Goal: Task Accomplishment & Management: Manage account settings

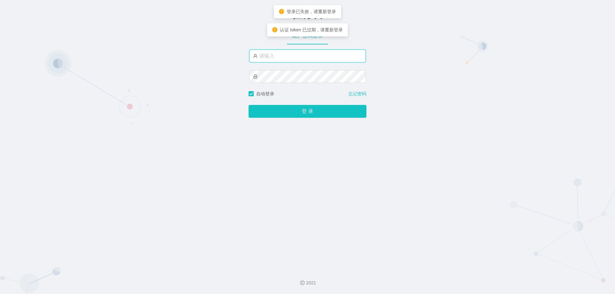
type input "admin"
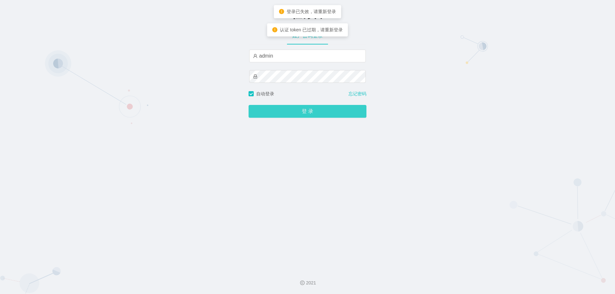
click at [306, 113] on button "登 录" at bounding box center [308, 111] width 118 height 13
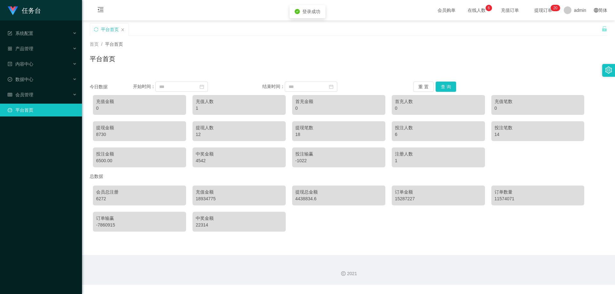
click at [238, 37] on div "首页 / 平台首页 / 平台首页" at bounding box center [348, 55] width 533 height 38
click at [75, 92] on div "会员管理" at bounding box center [41, 94] width 82 height 13
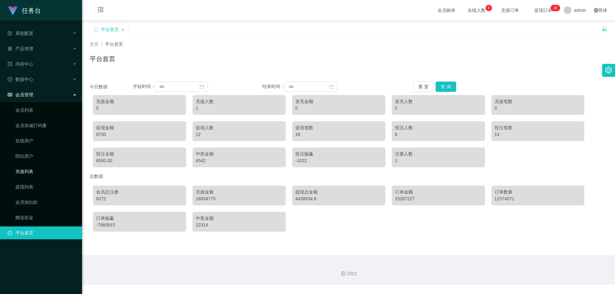
click at [27, 172] on link "充值列表" at bounding box center [46, 171] width 62 height 13
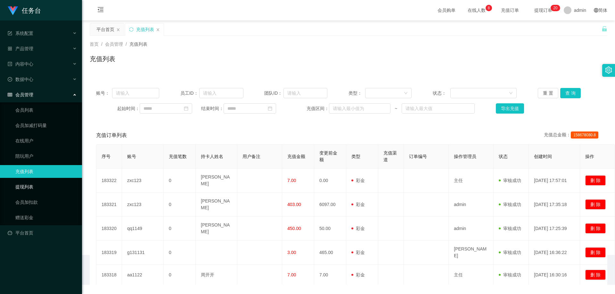
click at [29, 188] on link "提现列表" at bounding box center [46, 187] width 62 height 13
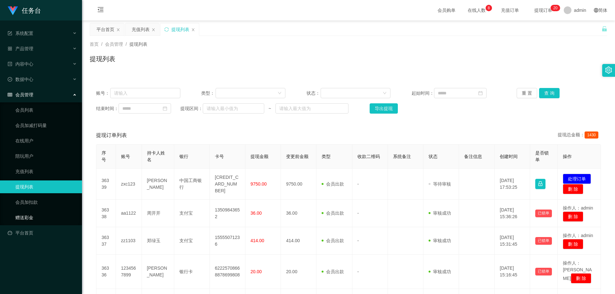
click at [29, 219] on link "赠送彩金" at bounding box center [46, 217] width 62 height 13
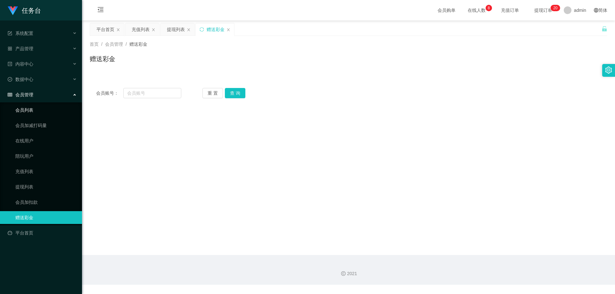
click at [32, 112] on link "会员列表" at bounding box center [46, 110] width 62 height 13
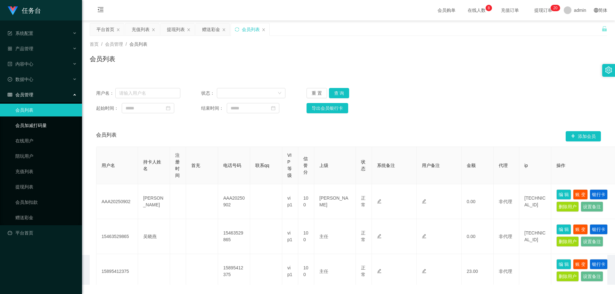
click at [37, 125] on link "会员加减打码量" at bounding box center [46, 125] width 62 height 13
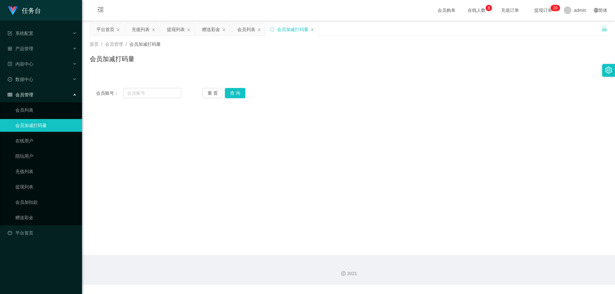
click at [23, 93] on span "会员管理" at bounding box center [21, 94] width 26 height 5
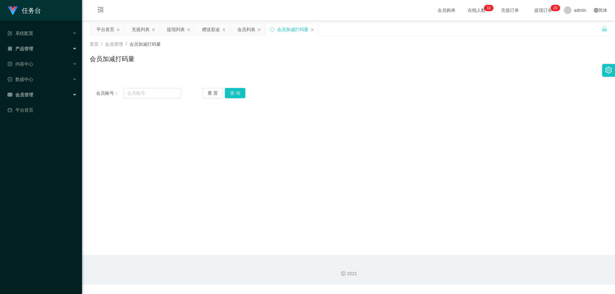
click at [28, 50] on span "产品管理" at bounding box center [21, 48] width 26 height 5
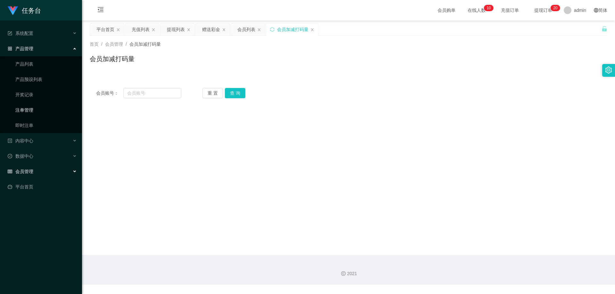
click at [27, 110] on link "注单管理" at bounding box center [46, 110] width 62 height 13
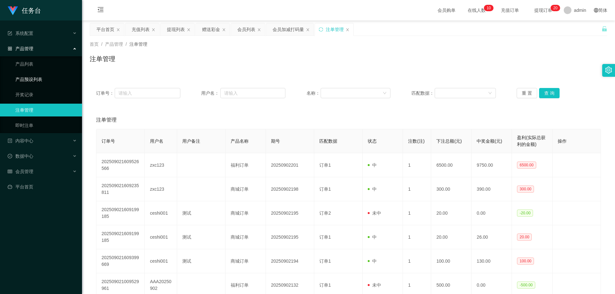
click at [37, 81] on link "产品预设列表" at bounding box center [46, 79] width 62 height 13
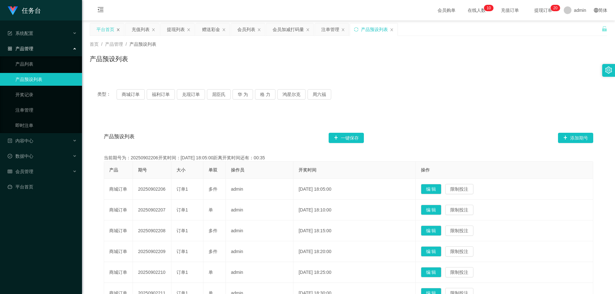
click at [119, 29] on icon "图标: close" at bounding box center [118, 30] width 4 height 4
click at [102, 28] on div "充值列表" at bounding box center [105, 29] width 18 height 12
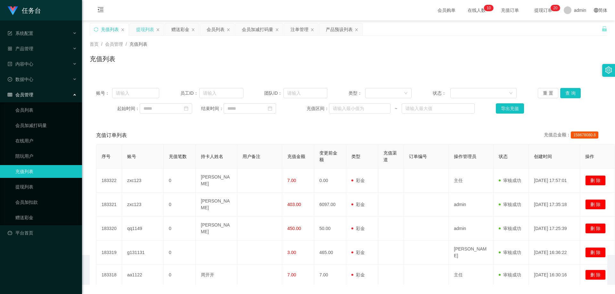
click at [140, 27] on div "提现列表" at bounding box center [145, 29] width 18 height 12
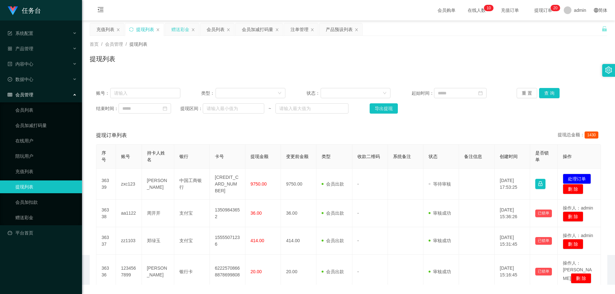
click at [175, 31] on div "赠送彩金" at bounding box center [180, 29] width 18 height 12
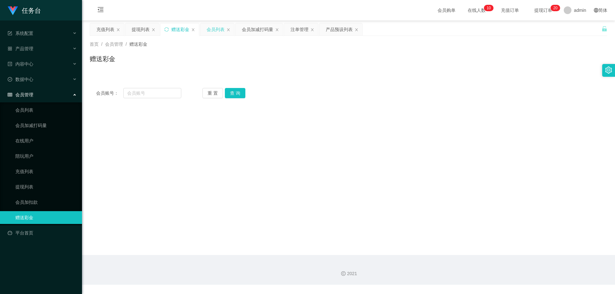
click at [219, 30] on div "会员列表" at bounding box center [216, 29] width 18 height 12
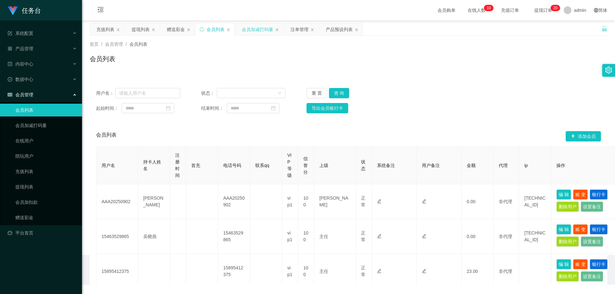
drag, startPoint x: 250, startPoint y: 31, endPoint x: 266, endPoint y: 31, distance: 15.4
click at [251, 31] on div "会员加减打码量" at bounding box center [257, 29] width 31 height 12
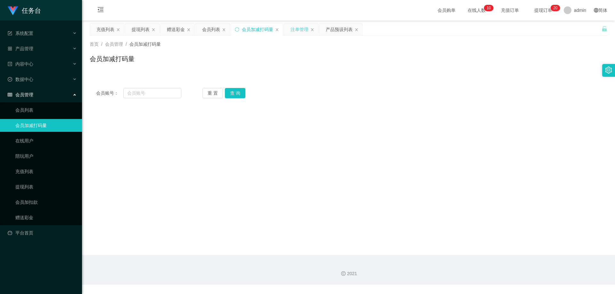
click at [301, 29] on div "注单管理" at bounding box center [300, 29] width 18 height 12
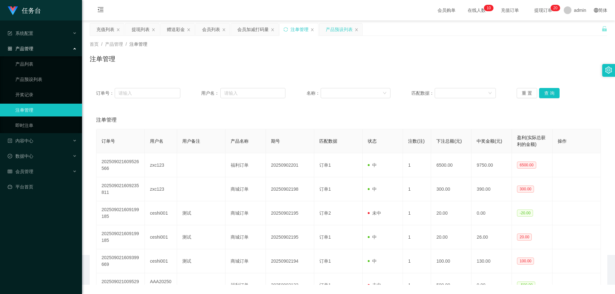
click at [338, 29] on div "产品预设列表" at bounding box center [339, 29] width 27 height 12
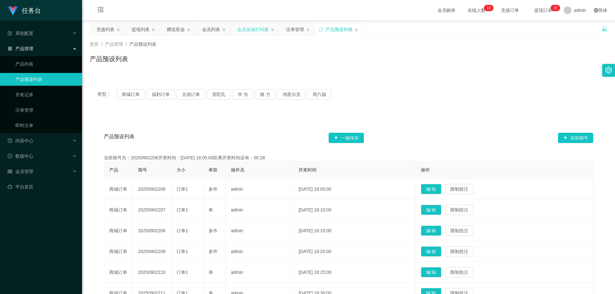
click at [247, 31] on div "会员加减打码量" at bounding box center [252, 29] width 31 height 12
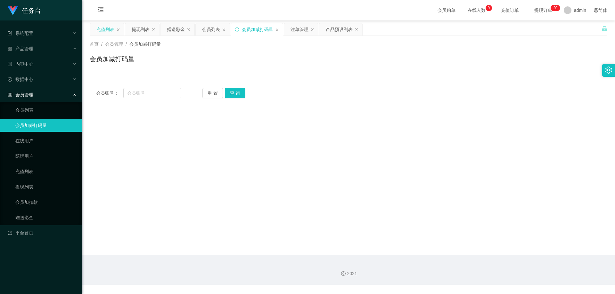
click at [104, 29] on div "充值列表" at bounding box center [105, 29] width 18 height 12
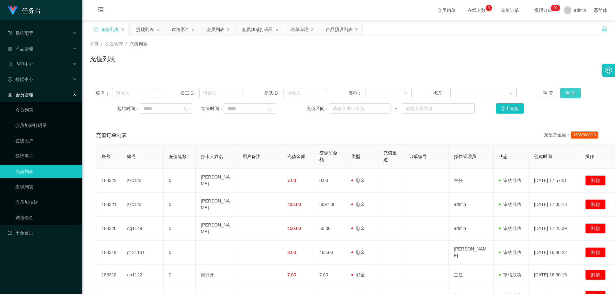
click at [572, 94] on button "查 询" at bounding box center [570, 93] width 21 height 10
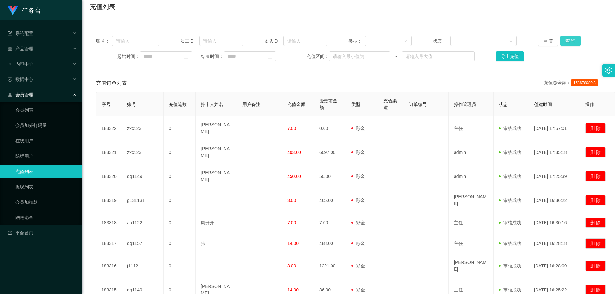
scroll to position [37, 0]
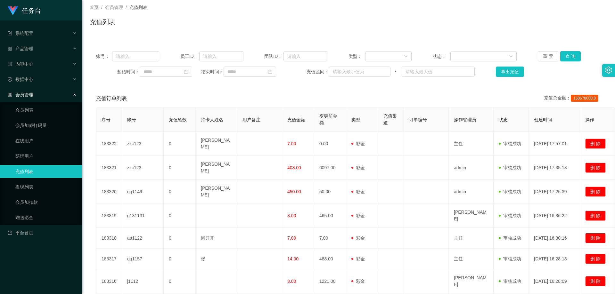
click at [310, 90] on div "充值订单列表 充值总金额： 158678080.8" at bounding box center [348, 99] width 505 height 18
click at [136, 56] on input "text" at bounding box center [135, 56] width 47 height 10
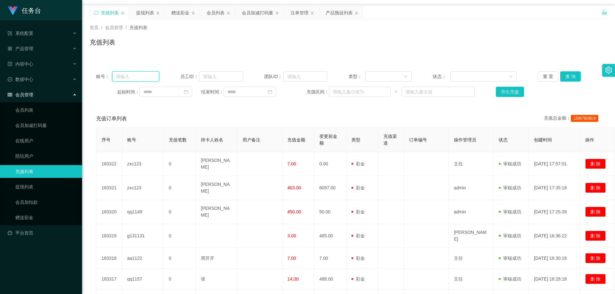
scroll to position [0, 0]
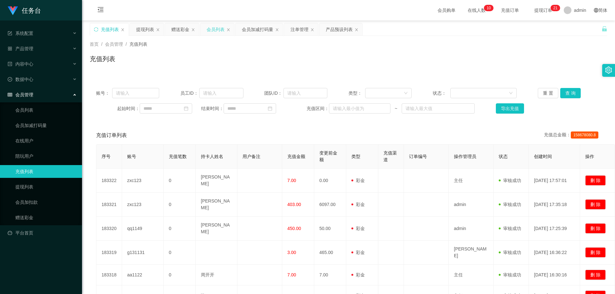
click at [213, 32] on div "会员列表" at bounding box center [216, 29] width 18 height 12
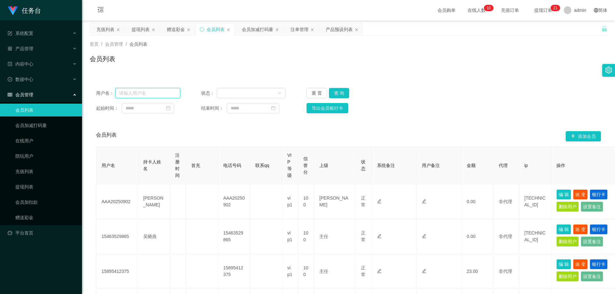
click at [155, 95] on input "text" at bounding box center [147, 93] width 65 height 10
paste input "qq1157"
type input "qq1157"
click at [343, 93] on button "查 询" at bounding box center [339, 93] width 21 height 10
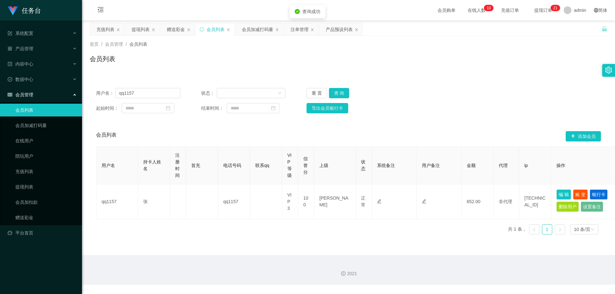
click at [490, 80] on div "用户名： qq1157 状态： 重 置 查 询 起始时间： 结束时间： 导出会员银行卡 会员列表 添加会员 用户名 持卡人姓名 注册时间 首充 电话号码 联系…" at bounding box center [349, 157] width 518 height 166
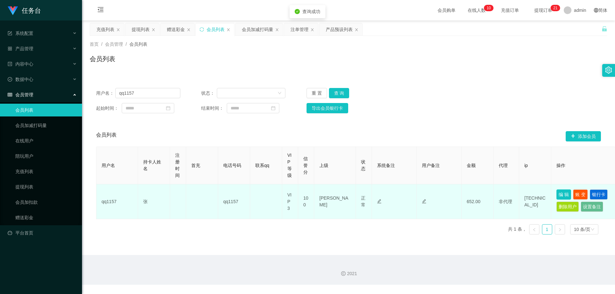
click at [567, 194] on button "编 辑" at bounding box center [564, 195] width 15 height 10
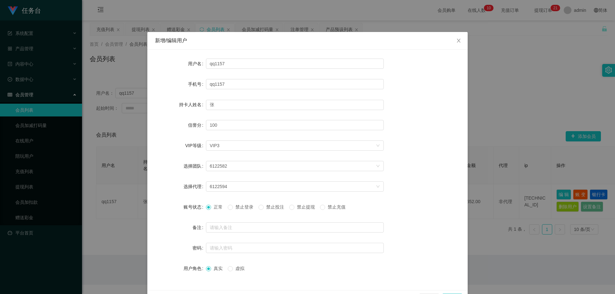
click at [270, 206] on span "禁止投注" at bounding box center [275, 207] width 23 height 5
click at [264, 212] on div "正常 禁止登录 禁止投注 禁止提现 禁止充值" at bounding box center [295, 207] width 178 height 13
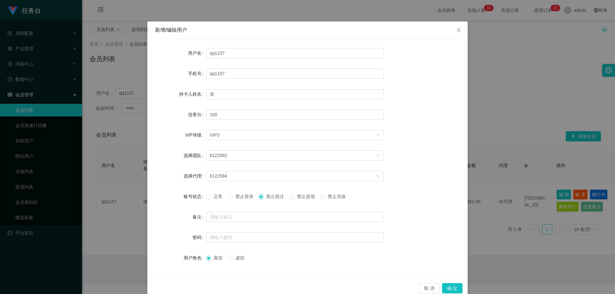
scroll to position [21, 0]
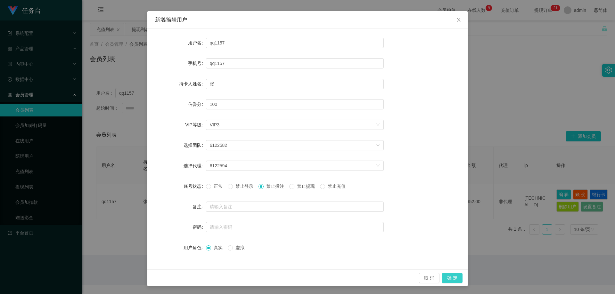
click at [455, 281] on button "确 定" at bounding box center [452, 278] width 21 height 10
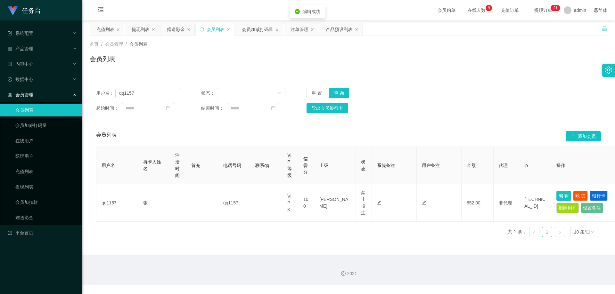
scroll to position [0, 0]
drag, startPoint x: 422, startPoint y: 249, endPoint x: 431, endPoint y: 250, distance: 9.3
click at [423, 249] on main "关闭左侧 关闭右侧 关闭其它 刷新页面 充值列表 提现列表 赠送彩金 会员列表 会员加减打码量 注单管理 产品预设列表 首页 / 会员管理 / 会员列表 / …" at bounding box center [348, 138] width 533 height 235
click at [302, 28] on div "注单管理" at bounding box center [300, 29] width 18 height 12
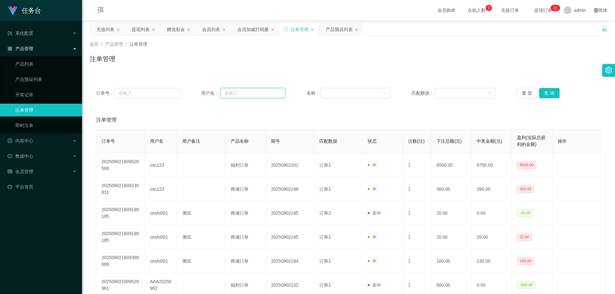
drag, startPoint x: 244, startPoint y: 94, endPoint x: 270, endPoint y: 95, distance: 26.0
click at [244, 94] on input "text" at bounding box center [252, 93] width 65 height 10
paste input "qq1157"
type input "qq1157"
click at [550, 94] on button "查 询" at bounding box center [549, 93] width 21 height 10
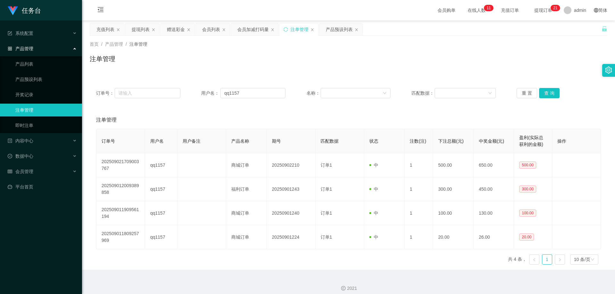
click at [299, 53] on div "首页 / 产品管理 / 注单管理 / 注单管理" at bounding box center [349, 55] width 518 height 28
click at [305, 51] on div "首页 / 产品管理 / 注单管理 / 注单管理" at bounding box center [349, 55] width 518 height 28
drag, startPoint x: 255, startPoint y: 63, endPoint x: 258, endPoint y: 64, distance: 3.8
click at [255, 63] on div "注单管理" at bounding box center [349, 61] width 518 height 15
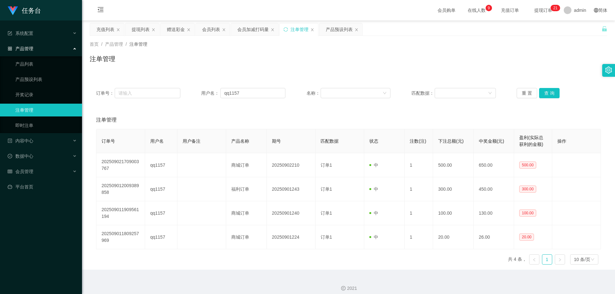
drag, startPoint x: 252, startPoint y: 55, endPoint x: 241, endPoint y: 53, distance: 10.7
click at [251, 56] on div "注单管理" at bounding box center [349, 61] width 518 height 15
click at [210, 30] on div "会员列表" at bounding box center [211, 29] width 18 height 12
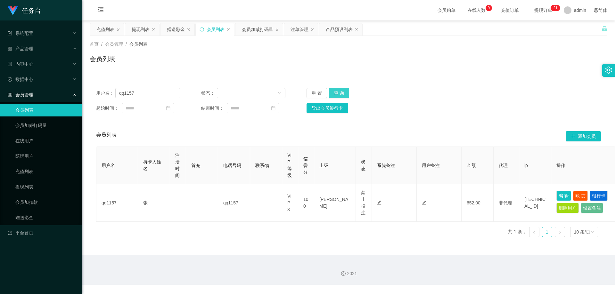
drag, startPoint x: 338, startPoint y: 92, endPoint x: 452, endPoint y: 86, distance: 113.3
click at [339, 93] on button "查 询" at bounding box center [339, 93] width 21 height 10
click at [460, 85] on div "用户名： qq1157 状态： 重 置 查 询 起始时间： 结束时间： 导出会员银行卡" at bounding box center [349, 101] width 518 height 38
click at [460, 83] on div "用户名： qq1157 状态： 重 置 查 询 起始时间： 结束时间： 导出会员银行卡" at bounding box center [349, 101] width 518 height 38
click at [462, 79] on div "用户名： qq1157 状态： 重 置 查 询 起始时间： 结束时间： 导出会员银行卡 会员列表 添加会员 用户名 持卡人姓名 注册时间 首充 电话号码 联系…" at bounding box center [349, 158] width 518 height 169
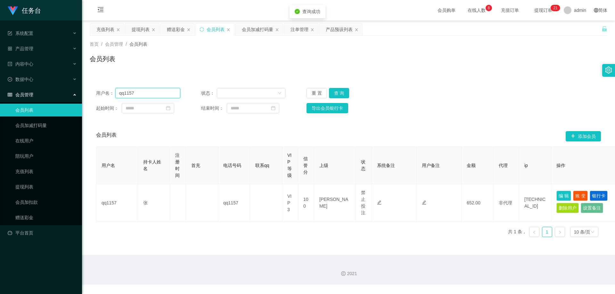
click at [101, 94] on div "用户名： qq1157" at bounding box center [138, 93] width 84 height 10
drag, startPoint x: 272, startPoint y: 59, endPoint x: 258, endPoint y: 37, distance: 26.3
click at [266, 51] on div "首页 / 会员管理 / 会员列表 / 会员列表" at bounding box center [349, 55] width 518 height 28
click at [253, 30] on div "会员加减打码量" at bounding box center [257, 29] width 31 height 12
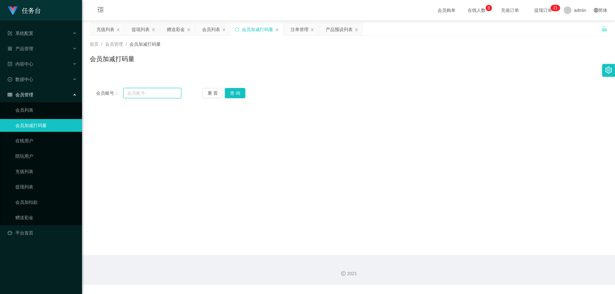
click at [154, 91] on input "text" at bounding box center [152, 93] width 58 height 10
paste input "qq1157"
type input "qq1157"
drag, startPoint x: 233, startPoint y: 90, endPoint x: 256, endPoint y: 97, distance: 24.7
click at [233, 90] on button "查 询" at bounding box center [235, 93] width 21 height 10
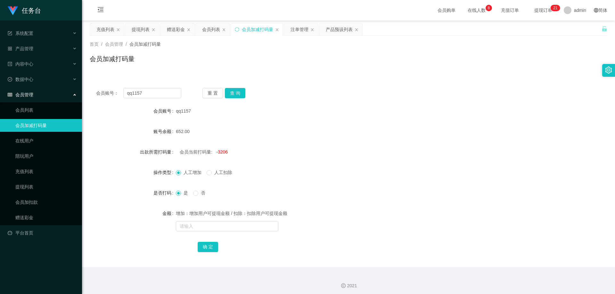
click at [361, 99] on div "会员账号： qq1157 重 置 查 询 会员账号 qq1157 账号余额 652.00 出款所需打码量 会员当前打码量: -3206 操作类型 人工增加 人…" at bounding box center [349, 175] width 518 height 186
click at [293, 159] on form "会员账号 qq1157 账号余额 652.00 出款所需打码量 会员当前打码量: -3206 操作类型 人工增加 人工扣除 是否打码 是 否 金额 增加：增加…" at bounding box center [349, 179] width 518 height 149
click at [303, 151] on div "会员当前打码量: -3206" at bounding box center [327, 152] width 302 height 13
click at [219, 151] on span "-3206" at bounding box center [222, 152] width 12 height 5
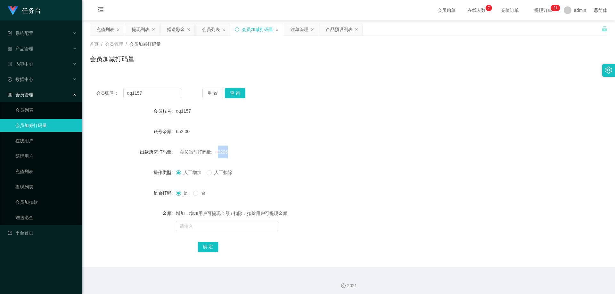
click at [305, 149] on div "会员当前打码量: -3206" at bounding box center [327, 152] width 302 height 13
click at [279, 148] on div "会员当前打码量: -3206" at bounding box center [327, 152] width 302 height 13
click at [221, 151] on span "-3206" at bounding box center [222, 152] width 12 height 5
copy span "3206"
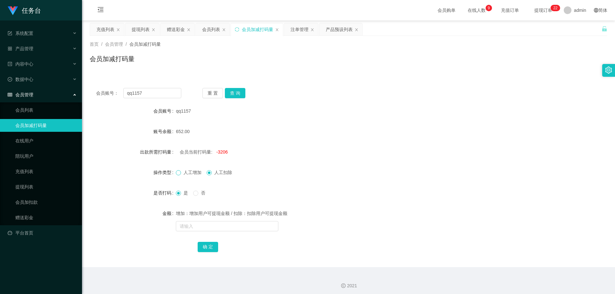
click at [180, 171] on label "人工增加" at bounding box center [190, 173] width 28 height 7
click at [230, 228] on input "text" at bounding box center [227, 226] width 103 height 10
type input "4206"
click at [207, 246] on button "确 定" at bounding box center [208, 247] width 21 height 10
click at [355, 180] on form "会员账号 qq1157 账号余额 652.00 出款所需打码量 会员当前打码量: -3206 操作类型 人工增加 人工扣除 是否打码 是 否 金额 增加：增加…" at bounding box center [349, 179] width 518 height 149
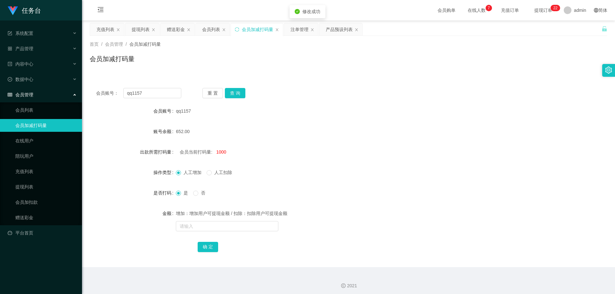
click at [352, 173] on div "人工增加 人工扣除" at bounding box center [327, 172] width 302 height 13
click at [238, 93] on button "查 询" at bounding box center [235, 93] width 21 height 10
click at [333, 92] on div "会员账号： qq1157 重 置 查 询" at bounding box center [349, 93] width 518 height 10
click at [209, 31] on div "会员列表" at bounding box center [211, 29] width 18 height 12
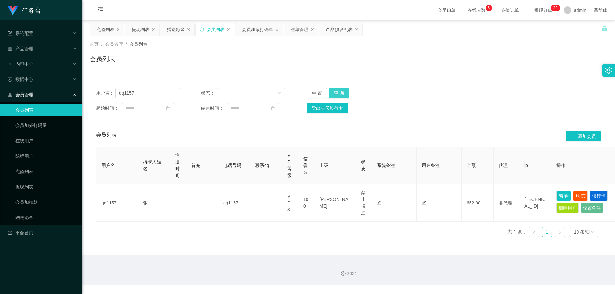
click at [341, 92] on button "查 询" at bounding box center [339, 93] width 21 height 10
drag, startPoint x: 467, startPoint y: 86, endPoint x: 477, endPoint y: 89, distance: 10.5
click at [468, 86] on div "用户名： qq1157 状态： 重 置 查 询 起始时间： 结束时间： 导出会员银行卡" at bounding box center [349, 101] width 518 height 38
click at [150, 94] on input "qq1157" at bounding box center [147, 93] width 65 height 10
paste input "weqwe112233"
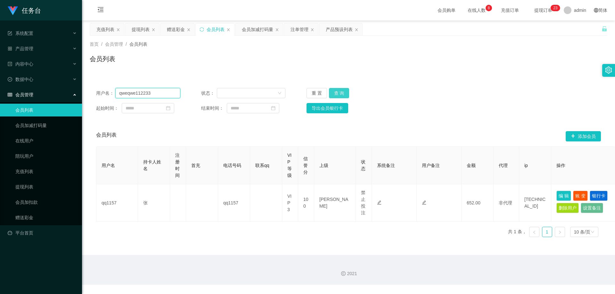
type input "qweqwe112233"
drag, startPoint x: 337, startPoint y: 93, endPoint x: 407, endPoint y: 95, distance: 69.6
click at [338, 93] on button "查 询" at bounding box center [339, 93] width 21 height 10
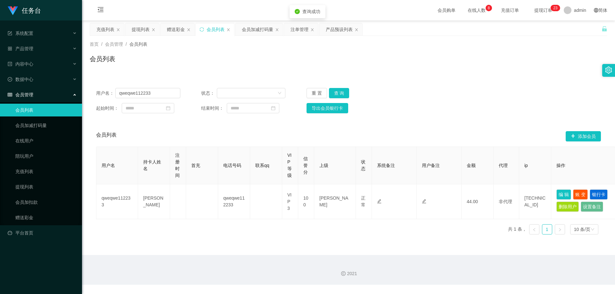
click at [471, 87] on div "用户名： qweqwe112233 状态： 重 置 查 询 起始时间： 结束时间： 导出会员银行卡" at bounding box center [349, 101] width 518 height 38
click at [260, 28] on div "会员加减打码量" at bounding box center [257, 29] width 31 height 12
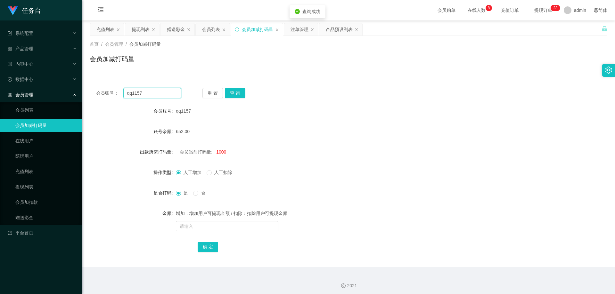
drag, startPoint x: 164, startPoint y: 93, endPoint x: 191, endPoint y: 92, distance: 26.3
click at [165, 93] on input "qq1157" at bounding box center [152, 93] width 58 height 10
paste input "weqwe112233"
type input "qweqwe112233"
drag, startPoint x: 237, startPoint y: 94, endPoint x: 286, endPoint y: 95, distance: 49.4
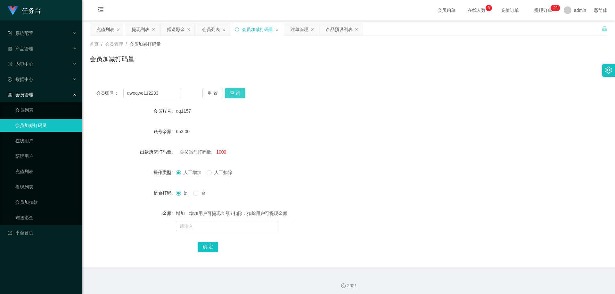
click at [238, 94] on button "查 询" at bounding box center [235, 93] width 21 height 10
click at [322, 93] on div "会员账号： qweqwe112233 重 置 查 询" at bounding box center [349, 93] width 518 height 10
click at [330, 89] on div "会员账号： qweqwe112233 重 置 查 询" at bounding box center [349, 93] width 518 height 10
click at [141, 30] on div "提现列表" at bounding box center [141, 29] width 18 height 12
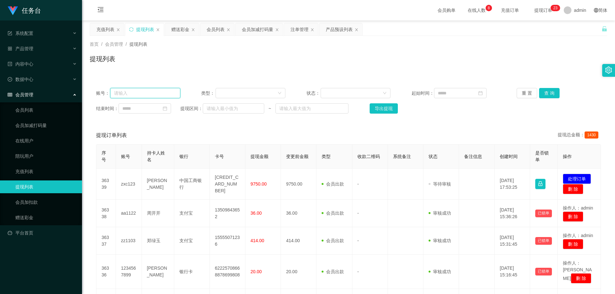
drag, startPoint x: 140, startPoint y: 92, endPoint x: 151, endPoint y: 93, distance: 10.9
click at [141, 92] on input "text" at bounding box center [145, 93] width 70 height 10
paste input "qweqwe112233"
type input "qweqwe112233"
click at [551, 92] on button "查 询" at bounding box center [549, 93] width 21 height 10
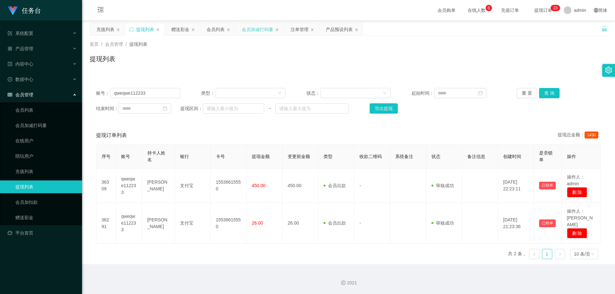
drag, startPoint x: 191, startPoint y: 51, endPoint x: 265, endPoint y: 31, distance: 76.6
click at [194, 51] on div "首页 / 会员管理 / 提现列表 / 提现列表" at bounding box center [349, 55] width 518 height 28
click at [253, 28] on div "会员加减打码量" at bounding box center [257, 29] width 31 height 12
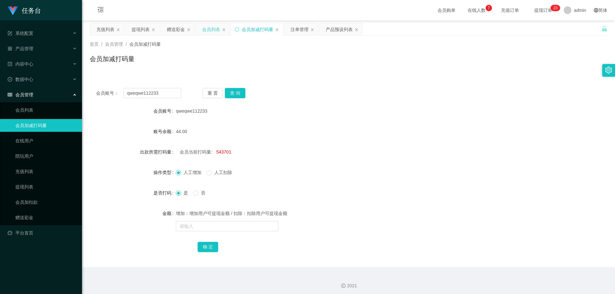
click at [208, 29] on div "会员列表" at bounding box center [211, 29] width 18 height 12
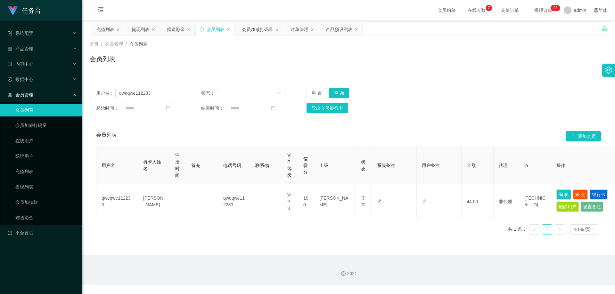
click at [474, 73] on div "首页 / 会员管理 / 会员列表 / 会员列表" at bounding box center [348, 55] width 533 height 38
drag, startPoint x: 283, startPoint y: 132, endPoint x: 286, endPoint y: 132, distance: 3.2
click at [284, 132] on div "会员列表 添加会员" at bounding box center [348, 136] width 505 height 21
click at [501, 87] on div "用户名： qweqwe112233 状态： 重 置 查 询 起始时间： 结束时间： 导出会员银行卡" at bounding box center [349, 101] width 518 height 38
click at [180, 30] on div "赠送彩金" at bounding box center [176, 29] width 18 height 12
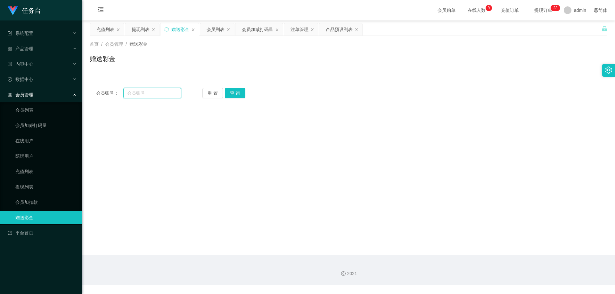
click at [157, 96] on input "text" at bounding box center [152, 93] width 58 height 10
paste input "群洗/拖/qweqwe112233-3000"
drag, startPoint x: 133, startPoint y: 93, endPoint x: 124, endPoint y: 94, distance: 9.3
click at [124, 94] on input "群洗/拖/qweqwe112233-3000" at bounding box center [152, 93] width 58 height 10
drag, startPoint x: 158, startPoint y: 94, endPoint x: 186, endPoint y: 94, distance: 27.2
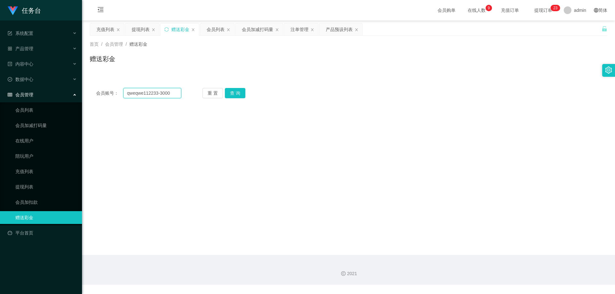
click at [186, 94] on div "会员账号： qweqwe112233-3000 重 置 查 询" at bounding box center [349, 93] width 518 height 10
type input "qweqwe112233"
drag, startPoint x: 240, startPoint y: 93, endPoint x: 267, endPoint y: 101, distance: 27.6
click at [242, 94] on button "查 询" at bounding box center [235, 93] width 21 height 10
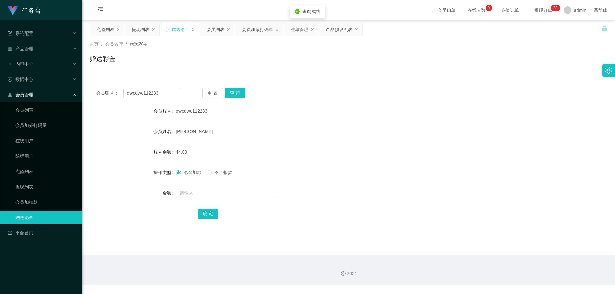
drag, startPoint x: 343, startPoint y: 96, endPoint x: 300, endPoint y: 136, distance: 58.5
click at [341, 98] on div "会员账号： qweqwe112233 重 置 查 询 会员账号 qweqwe112233 会员姓名 [PERSON_NAME] 账号余额 44.00 操作类型…" at bounding box center [349, 158] width 518 height 153
click at [201, 194] on input "text" at bounding box center [227, 193] width 103 height 10
type input "2956"
click at [339, 169] on div "彩金加款 彩金扣款" at bounding box center [327, 172] width 302 height 13
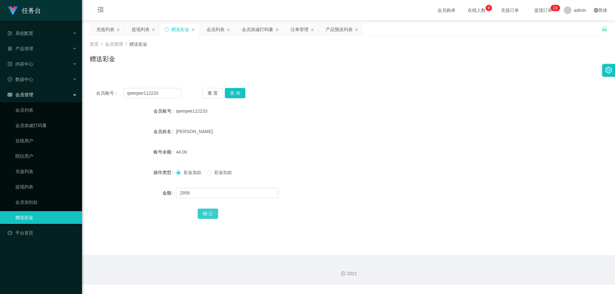
click at [208, 215] on button "确 定" at bounding box center [208, 214] width 21 height 10
click at [368, 148] on div "3000.00" at bounding box center [327, 152] width 302 height 13
click at [166, 94] on input "qweqwe112233" at bounding box center [152, 93] width 58 height 10
drag, startPoint x: 246, startPoint y: 62, endPoint x: 244, endPoint y: 58, distance: 4.5
click at [245, 61] on div "赠送彩金" at bounding box center [349, 61] width 518 height 15
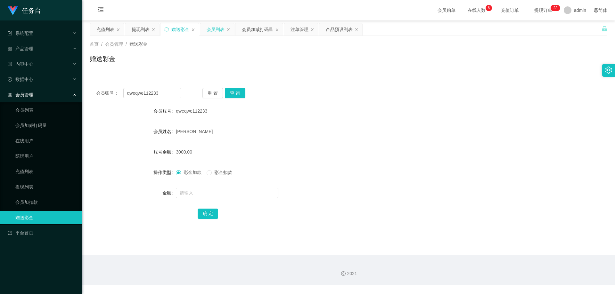
click at [216, 28] on div "会员列表" at bounding box center [216, 29] width 18 height 12
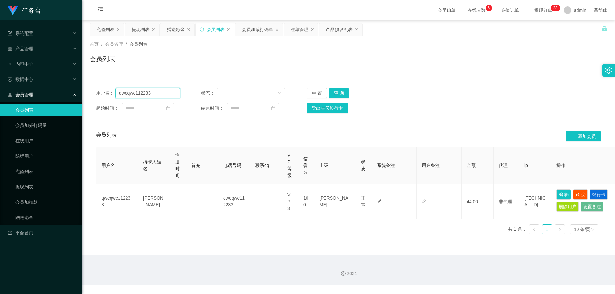
drag, startPoint x: 162, startPoint y: 92, endPoint x: 181, endPoint y: 91, distance: 19.3
click at [163, 92] on input "qweqwe112233" at bounding box center [147, 93] width 65 height 10
drag, startPoint x: 339, startPoint y: 92, endPoint x: 378, endPoint y: 97, distance: 39.7
click at [342, 94] on button "查 询" at bounding box center [339, 93] width 21 height 10
drag, startPoint x: 422, startPoint y: 96, endPoint x: 428, endPoint y: 97, distance: 5.9
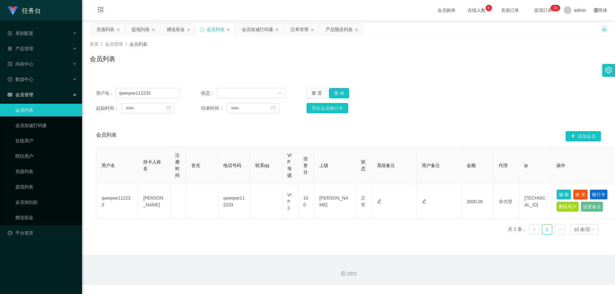
click at [424, 96] on div "用户名： qweqwe112233 状态： 重 置 查 询" at bounding box center [348, 93] width 505 height 10
drag, startPoint x: 427, startPoint y: 87, endPoint x: 405, endPoint y: 82, distance: 23.4
click at [427, 87] on div "用户名： qweqwe112233 状态： 重 置 查 询 起始时间： 结束时间： 导出会员银行卡" at bounding box center [349, 101] width 518 height 38
click at [256, 32] on div "会员加减打码量" at bounding box center [257, 29] width 31 height 12
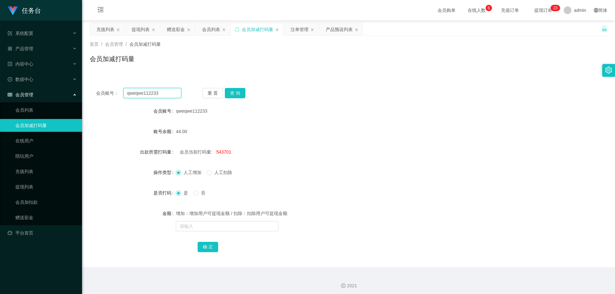
drag, startPoint x: 158, startPoint y: 94, endPoint x: 191, endPoint y: 98, distance: 33.9
click at [161, 95] on input "qweqwe112233" at bounding box center [152, 93] width 58 height 10
drag, startPoint x: 235, startPoint y: 91, endPoint x: 243, endPoint y: 93, distance: 7.9
click at [236, 92] on button "查 询" at bounding box center [235, 93] width 21 height 10
drag, startPoint x: 318, startPoint y: 90, endPoint x: 322, endPoint y: 90, distance: 3.5
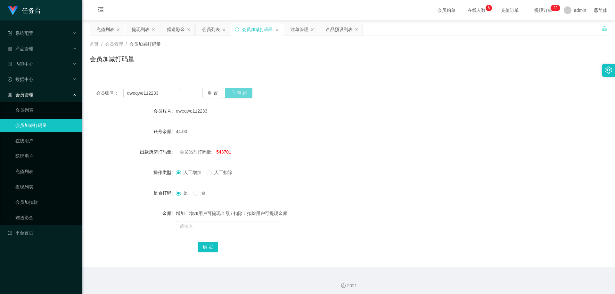
click at [319, 90] on div "会员账号： qweqwe112233 重 置 查 询" at bounding box center [349, 93] width 518 height 10
drag, startPoint x: 207, startPoint y: 30, endPoint x: 236, endPoint y: 34, distance: 30.0
click at [207, 30] on div "会员列表" at bounding box center [211, 29] width 18 height 12
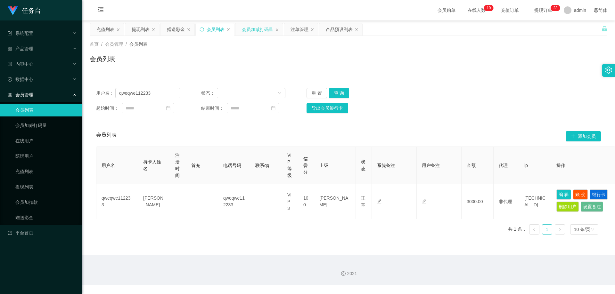
click at [252, 27] on div "会员加减打码量" at bounding box center [257, 29] width 31 height 12
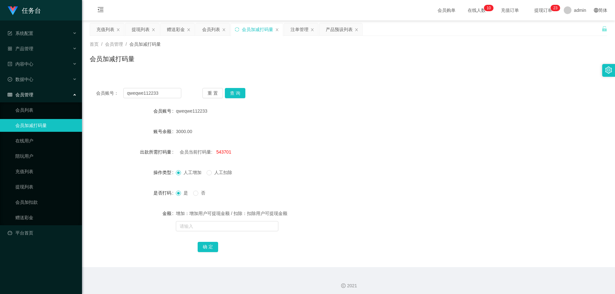
click at [223, 153] on span "543701" at bounding box center [223, 152] width 15 height 5
copy span "543701"
click at [206, 227] on input "text" at bounding box center [227, 226] width 103 height 10
paste input "543701"
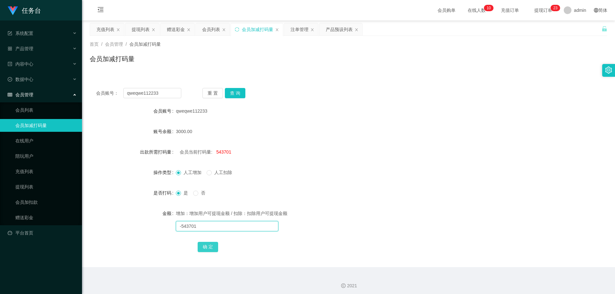
type input "-543701"
click at [208, 245] on button "确 定" at bounding box center [208, 247] width 21 height 10
drag, startPoint x: 282, startPoint y: 158, endPoint x: 285, endPoint y: 161, distance: 3.9
click at [283, 158] on div "会员当前打码量: 0" at bounding box center [327, 152] width 302 height 13
click at [296, 141] on form "会员账号 qweqwe112233 账号余额 3000.00 出款所需打码量 会员当前打码量: 0 操作类型 人工增加 人工扣除 是否打码 是 否 金额 增加…" at bounding box center [349, 179] width 518 height 149
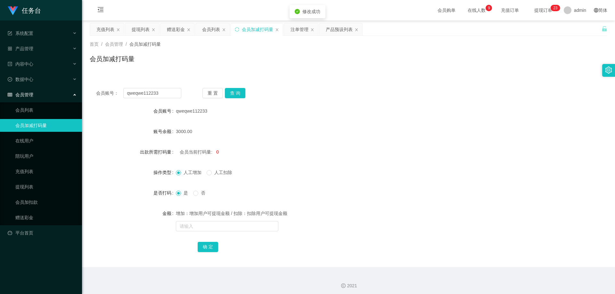
click at [299, 122] on form "会员账号 qweqwe112233 账号余额 3000.00 出款所需打码量 会员当前打码量: 0 操作类型 人工增加 人工扣除 是否打码 是 否 金额 增加…" at bounding box center [349, 179] width 518 height 149
click at [213, 175] on span "人工扣除" at bounding box center [223, 172] width 23 height 5
click at [212, 226] on input "text" at bounding box center [227, 226] width 103 height 10
type input "2000"
drag, startPoint x: 206, startPoint y: 246, endPoint x: 209, endPoint y: 246, distance: 3.2
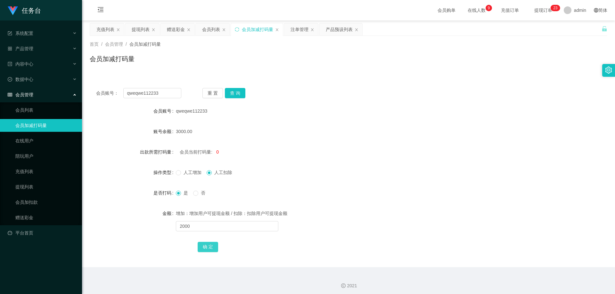
click at [206, 247] on button "确 定" at bounding box center [208, 247] width 21 height 10
click at [330, 139] on form "会员账号 qweqwe112233 账号余额 3000.00 出款所需打码量 会员当前打码量: -2000 操作类型 人工增加 人工扣除 是否打码 是 否 金…" at bounding box center [349, 179] width 518 height 149
click at [215, 35] on div "会员列表" at bounding box center [211, 29] width 18 height 12
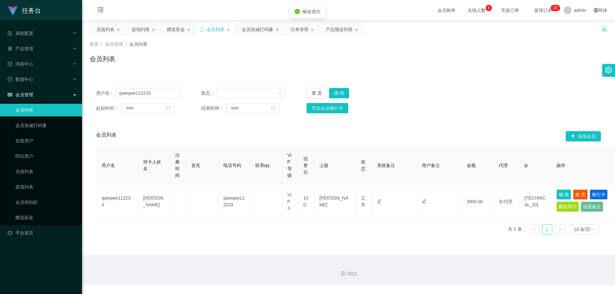
drag, startPoint x: 345, startPoint y: 59, endPoint x: 355, endPoint y: 65, distance: 12.1
click at [348, 61] on div "会员列表" at bounding box center [349, 61] width 518 height 15
click at [342, 95] on button "查 询" at bounding box center [339, 93] width 21 height 10
drag, startPoint x: 449, startPoint y: 89, endPoint x: 452, endPoint y: 91, distance: 4.5
click at [449, 89] on div "用户名： qweqwe112233 状态： 重 置 查 询" at bounding box center [348, 93] width 505 height 10
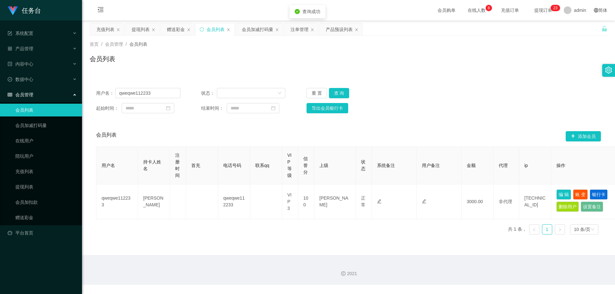
drag, startPoint x: 460, startPoint y: 81, endPoint x: 464, endPoint y: 81, distance: 3.5
click at [460, 81] on div "用户名： qweqwe112233 状态： 重 置 查 询 起始时间： 结束时间： 导出会员银行卡 会员列表 添加会员 用户名 持卡人姓名 注册时间 首充 电…" at bounding box center [349, 157] width 518 height 166
drag, startPoint x: 341, startPoint y: 93, endPoint x: 450, endPoint y: 102, distance: 109.0
click at [341, 93] on button "查 询" at bounding box center [339, 93] width 21 height 10
drag, startPoint x: 484, startPoint y: 98, endPoint x: 489, endPoint y: 102, distance: 6.5
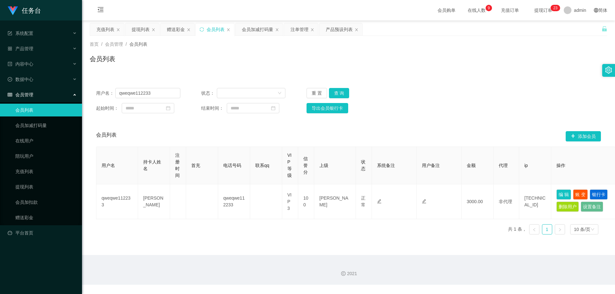
click at [486, 100] on div "用户名： qweqwe112233 状态： 重 置 查 询 起始时间： 结束时间： 导出会员银行卡" at bounding box center [349, 101] width 518 height 38
drag, startPoint x: 151, startPoint y: 95, endPoint x: 58, endPoint y: 95, distance: 92.3
click at [50, 95] on section "任务台 系统配置 产品管理 产品列表 产品预设列表 开奖记录 注单管理 即时注单 内容中心 数据中心 会员管理 会员列表 会员加减打码量 在线用户 陪玩用户 …" at bounding box center [307, 142] width 615 height 285
drag, startPoint x: 356, startPoint y: 63, endPoint x: 329, endPoint y: 45, distance: 32.7
click at [353, 61] on div "会员列表" at bounding box center [349, 61] width 518 height 15
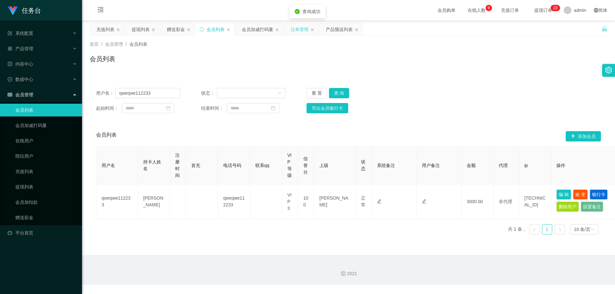
click at [296, 28] on div "注单管理" at bounding box center [300, 29] width 18 height 12
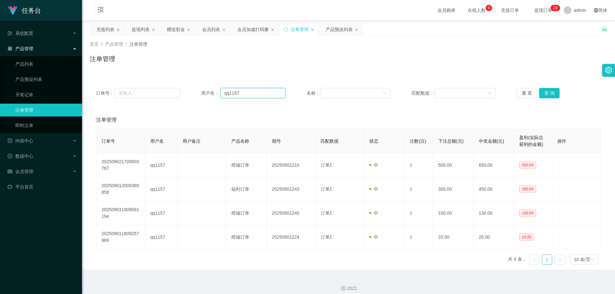
drag, startPoint x: 245, startPoint y: 94, endPoint x: 252, endPoint y: 94, distance: 6.4
click at [246, 94] on input "qq1157" at bounding box center [252, 93] width 65 height 10
paste input "weqwe112233"
type input "qweqwe112233"
click at [548, 93] on button "查 询" at bounding box center [549, 93] width 21 height 10
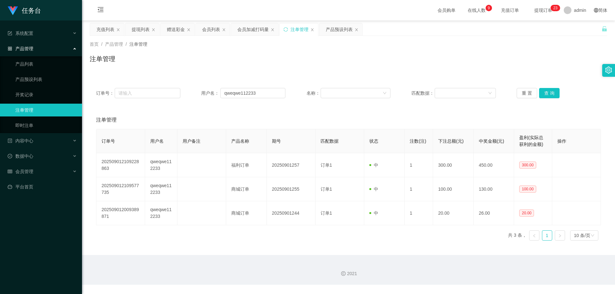
click at [250, 78] on div "订单号： 用户名： qweqwe112233 名称： 匹配数据： 重 置 查 询 注单管理 订单号 用户名 用户备注 产品名称 期号 匹配数据 状态 注数(注…" at bounding box center [349, 160] width 518 height 172
click at [248, 29] on div "会员加减打码量" at bounding box center [252, 29] width 31 height 12
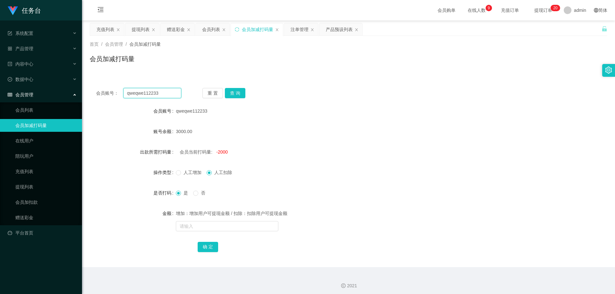
click at [178, 94] on input "qweqwe112233" at bounding box center [152, 93] width 58 height 10
drag, startPoint x: 238, startPoint y: 94, endPoint x: 247, endPoint y: 94, distance: 9.0
click at [240, 94] on button "查 询" at bounding box center [235, 93] width 21 height 10
click at [353, 77] on div "会员账号： qweqwe112233 重 置 查 询 会员账号 qweqwe112233 账号余额 3000.00 出款所需打码量 会员当前打码量: -200…" at bounding box center [349, 171] width 518 height 194
drag, startPoint x: 313, startPoint y: 126, endPoint x: 288, endPoint y: 90, distance: 43.4
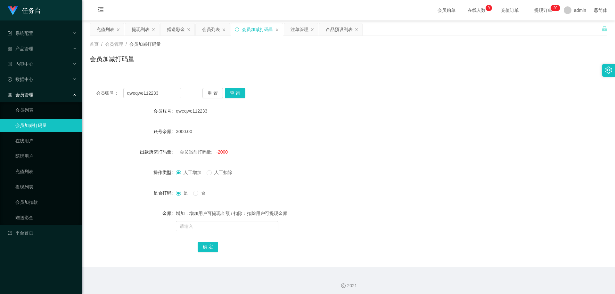
click at [313, 124] on form "会员账号 qweqwe112233 账号余额 3000.00 出款所需打码量 会员当前打码量: -2000 操作类型 人工增加 人工扣除 是否打码 是 否 金…" at bounding box center [349, 179] width 518 height 149
click at [211, 29] on div "会员列表" at bounding box center [211, 29] width 18 height 12
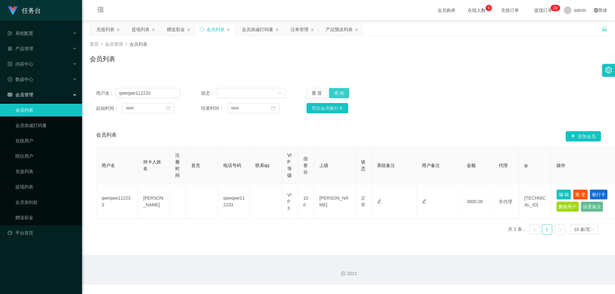
click at [342, 93] on button "查 询" at bounding box center [339, 93] width 21 height 10
click at [502, 77] on div "用户名： qweqwe112233 状态： 重 置 查 询 起始时间： 结束时间： 导出会员银行卡 会员列表 添加会员 用户名 持卡人姓名 注册时间 首充 电…" at bounding box center [349, 157] width 518 height 166
drag, startPoint x: 336, startPoint y: 93, endPoint x: 362, endPoint y: 100, distance: 26.5
click at [337, 94] on button "查 询" at bounding box center [339, 93] width 21 height 10
drag, startPoint x: 504, startPoint y: 104, endPoint x: 508, endPoint y: 106, distance: 4.6
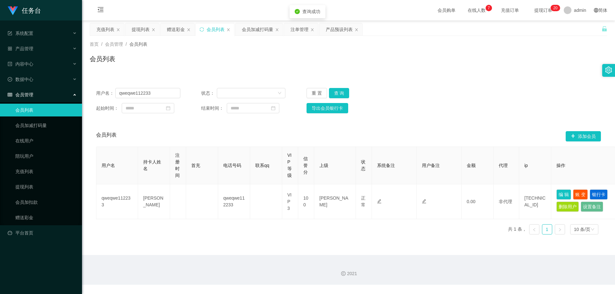
click at [505, 104] on div "起始时间： 结束时间： 导出会员银行卡" at bounding box center [348, 108] width 505 height 10
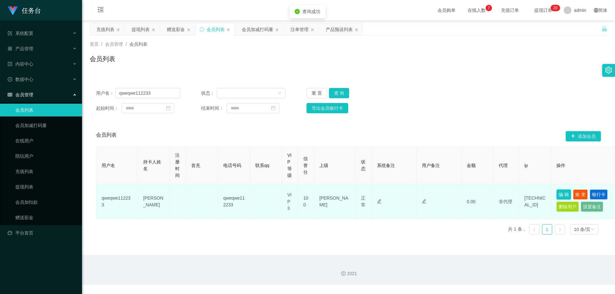
click at [564, 195] on button "编 辑" at bounding box center [564, 195] width 15 height 10
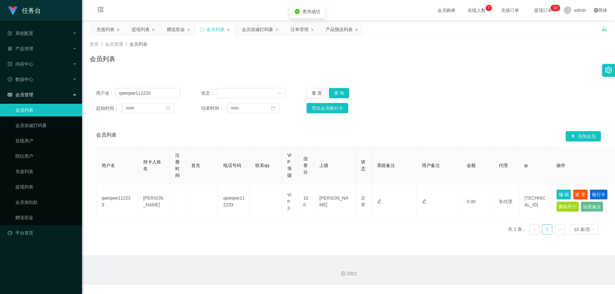
type input "qweqwe112233"
type input "[PERSON_NAME]"
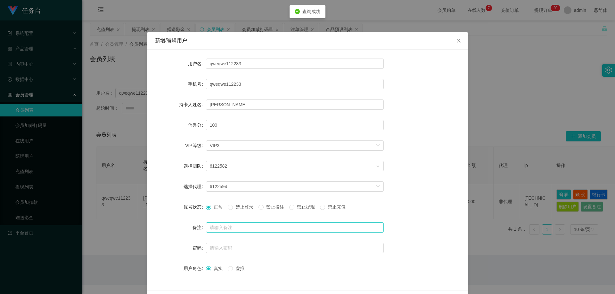
drag, startPoint x: 268, startPoint y: 206, endPoint x: 315, endPoint y: 224, distance: 51.0
click at [268, 207] on span "禁止投注" at bounding box center [275, 207] width 23 height 5
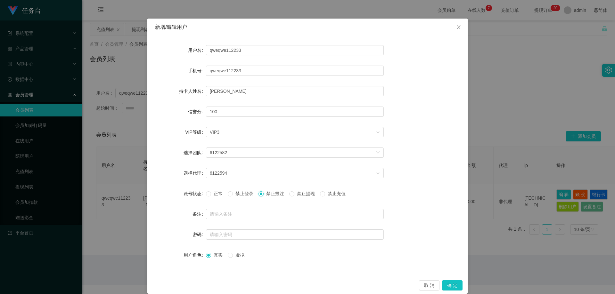
scroll to position [21, 0]
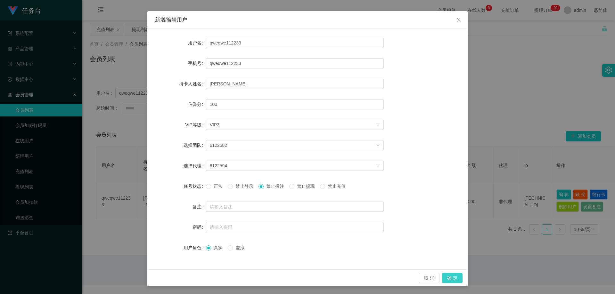
click at [449, 279] on button "确 定" at bounding box center [452, 278] width 21 height 10
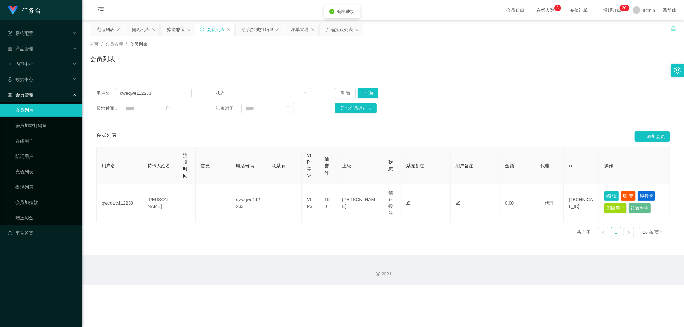
click at [488, 82] on div "用户名： qweqwe112233 状态： 重 置 查 询 起始时间： 结束时间： 导出会员银行卡" at bounding box center [383, 101] width 586 height 38
click at [252, 26] on div "会员加减打码量" at bounding box center [257, 29] width 31 height 12
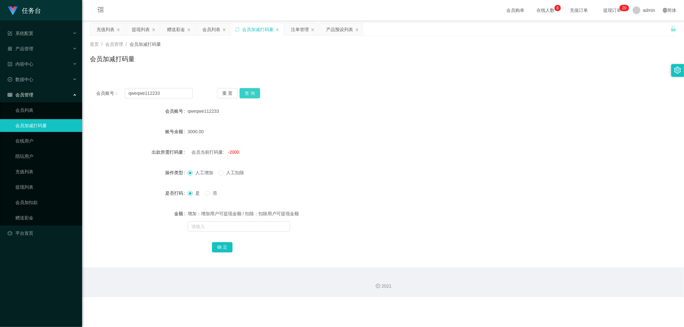
click at [248, 94] on button "查 询" at bounding box center [249, 93] width 21 height 10
drag, startPoint x: 360, startPoint y: 140, endPoint x: 353, endPoint y: 146, distance: 9.1
click at [358, 140] on form "会员账号 qweqwe112233 账号余额 0.00 出款所需打码量 会员当前打码量: 1000 操作类型 人工增加 人工扣除 是否打码 是 否 金额 增加…" at bounding box center [383, 179] width 586 height 149
click at [216, 226] on input "text" at bounding box center [238, 226] width 103 height 10
type input "2000"
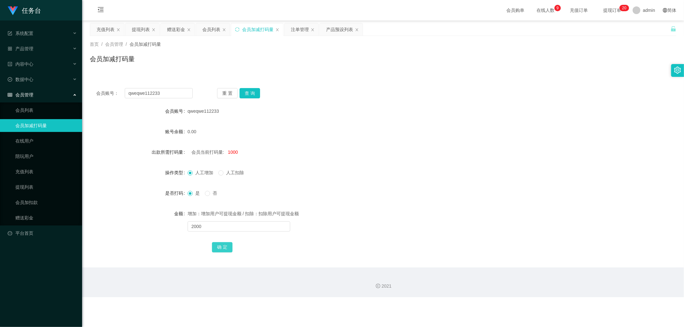
drag, startPoint x: 223, startPoint y: 246, endPoint x: 286, endPoint y: 238, distance: 63.2
click at [224, 246] on button "确 定" at bounding box center [222, 247] width 21 height 10
click at [373, 189] on div "是 否" at bounding box center [358, 193] width 342 height 13
drag, startPoint x: 210, startPoint y: 31, endPoint x: 258, endPoint y: 30, distance: 48.4
click at [213, 31] on div "会员列表" at bounding box center [211, 29] width 18 height 12
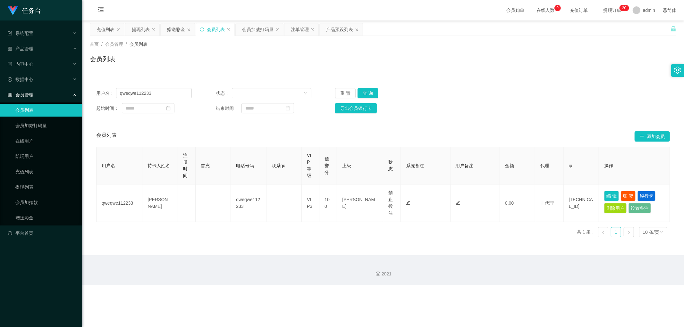
drag, startPoint x: 475, startPoint y: 104, endPoint x: 431, endPoint y: 104, distance: 43.3
click at [472, 104] on div "起始时间： 结束时间： 导出会员银行卡" at bounding box center [382, 108] width 573 height 10
click at [299, 28] on div "注单管理" at bounding box center [300, 29] width 18 height 12
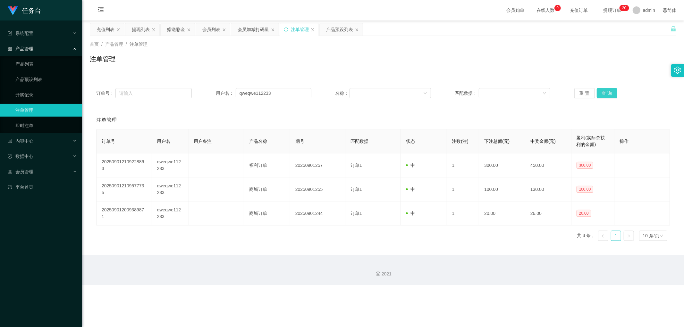
click at [606, 89] on div "订单号： 用户名： qweqwe112233 名称： 匹配数据： 重 置 查 询" at bounding box center [383, 93] width 586 height 23
click at [606, 92] on button "查 询" at bounding box center [606, 93] width 21 height 10
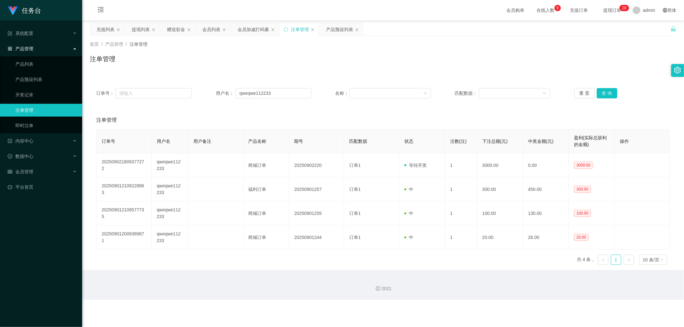
click at [512, 63] on div "注单管理" at bounding box center [383, 61] width 586 height 15
click at [491, 60] on div "注单管理" at bounding box center [383, 61] width 586 height 15
click at [211, 32] on div "会员列表" at bounding box center [211, 29] width 18 height 12
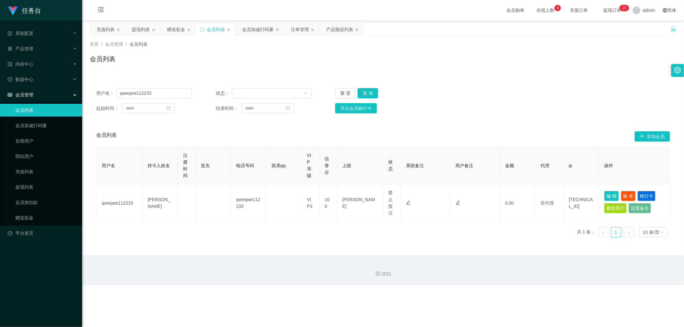
click at [502, 62] on div "会员列表" at bounding box center [383, 61] width 586 height 15
drag, startPoint x: 367, startPoint y: 93, endPoint x: 549, endPoint y: 85, distance: 181.9
click at [368, 93] on button "查 询" at bounding box center [367, 93] width 21 height 10
click at [549, 85] on div "用户名： qweqwe112233 状态： 重 置 查 询 起始时间： 结束时间： 导出会员银行卡" at bounding box center [383, 101] width 586 height 38
drag, startPoint x: 559, startPoint y: 78, endPoint x: 613, endPoint y: 1, distance: 93.7
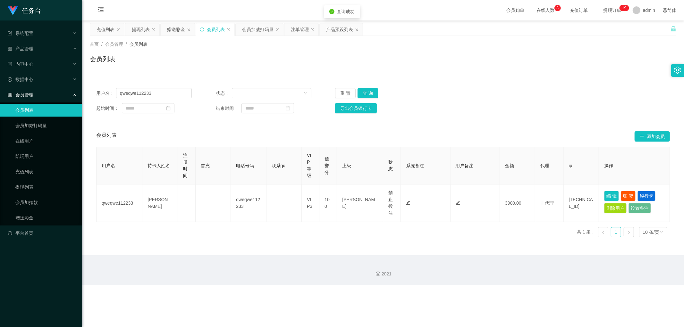
click at [560, 77] on div "用户名： qweqwe112233 状态： 重 置 查 询 起始时间： 结束时间： 导出会员银行卡 会员列表 添加会员 用户名 持卡人姓名 注册时间 首充 电…" at bounding box center [383, 158] width 586 height 169
drag, startPoint x: 440, startPoint y: 83, endPoint x: 430, endPoint y: 85, distance: 10.7
click at [441, 83] on div "用户名： qweqwe112233 状态： 重 置 查 询 起始时间： 结束时间： 导出会员银行卡" at bounding box center [383, 101] width 586 height 38
click at [370, 92] on button "查 询" at bounding box center [367, 93] width 21 height 10
drag, startPoint x: 146, startPoint y: 94, endPoint x: 75, endPoint y: 94, distance: 71.1
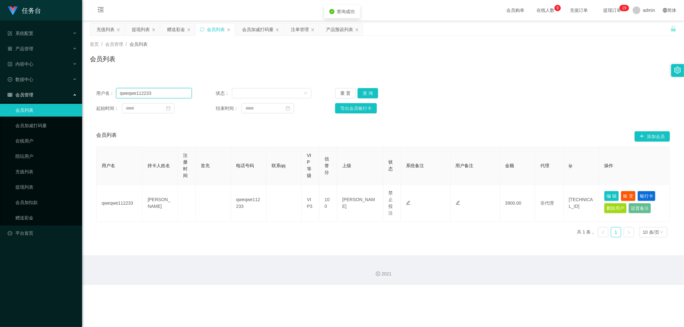
click at [73, 97] on section "任务台 系统配置 产品管理 产品列表 产品预设列表 开奖记录 注单管理 即时注单 内容中心 数据中心 会员管理 会员列表 会员加减打码量 在线用户 陪玩用户 …" at bounding box center [342, 142] width 684 height 285
click at [320, 68] on div "会员列表" at bounding box center [383, 61] width 586 height 15
click at [262, 29] on div "会员加减打码量" at bounding box center [257, 29] width 31 height 12
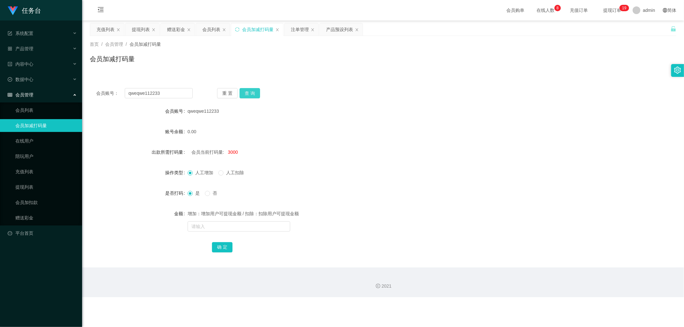
click at [252, 93] on button "查 询" at bounding box center [249, 93] width 21 height 10
click at [207, 230] on input "text" at bounding box center [238, 226] width 103 height 10
type input "2000"
click at [223, 249] on button "确 定" at bounding box center [222, 247] width 21 height 10
drag, startPoint x: 373, startPoint y: 167, endPoint x: 386, endPoint y: 168, distance: 13.8
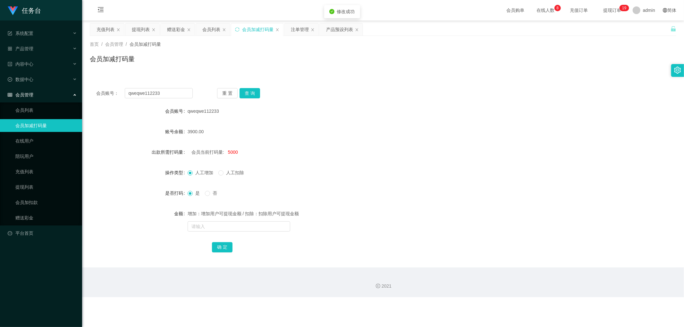
click at [374, 167] on div "人工增加 人工扣除" at bounding box center [358, 172] width 342 height 13
drag, startPoint x: 422, startPoint y: 139, endPoint x: 499, endPoint y: 71, distance: 102.4
click at [427, 135] on form "会员账号 qweqwe112233 账号余额 3900.00 出款所需打码量 会员当前打码量: 5000 操作类型 人工增加 人工扣除 是否打码 是 否 金额…" at bounding box center [383, 179] width 586 height 149
